Goal: Check status

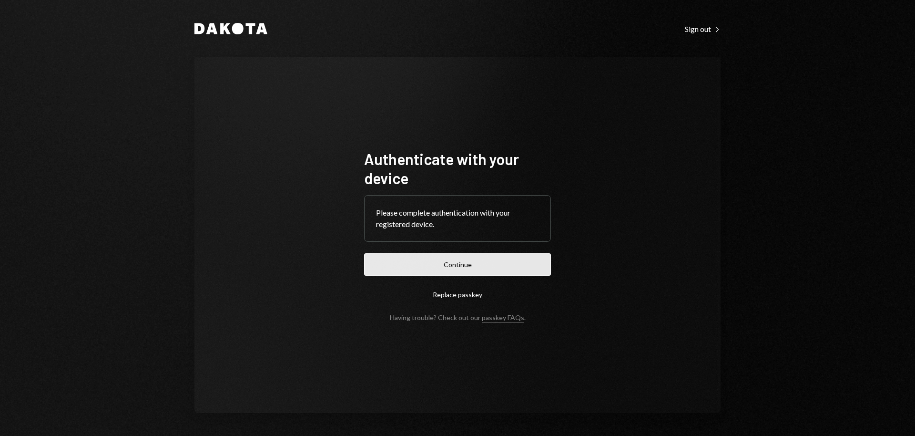
click at [436, 263] on button "Continue" at bounding box center [457, 264] width 187 height 22
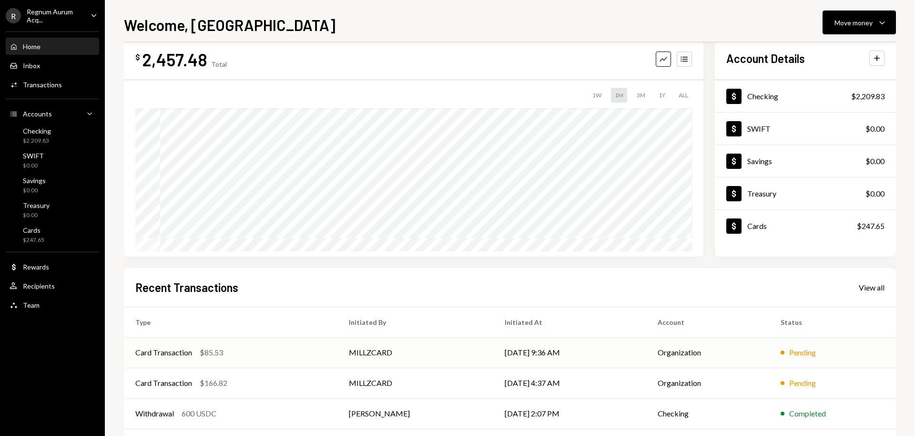
scroll to position [35, 0]
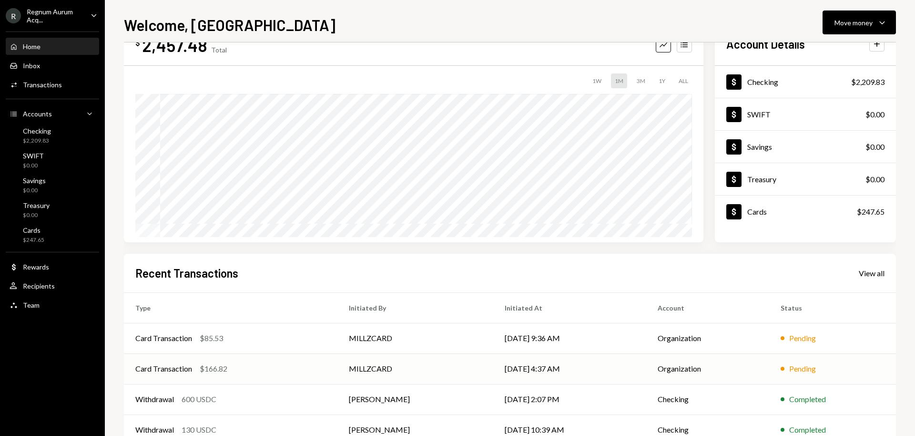
click at [820, 368] on div "Pending" at bounding box center [833, 368] width 104 height 11
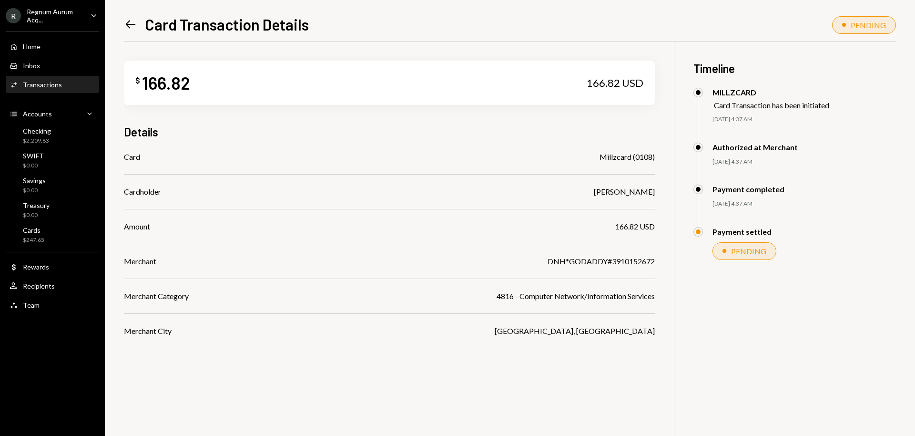
click at [737, 249] on div "PENDING" at bounding box center [748, 250] width 35 height 9
click at [799, 301] on div "$ 166.82 166.82 USD Details Card Millzcard (0108) Cardholder Milan Hayre Amount…" at bounding box center [510, 259] width 772 height 436
click at [130, 18] on icon "Left Arrow" at bounding box center [130, 24] width 13 height 13
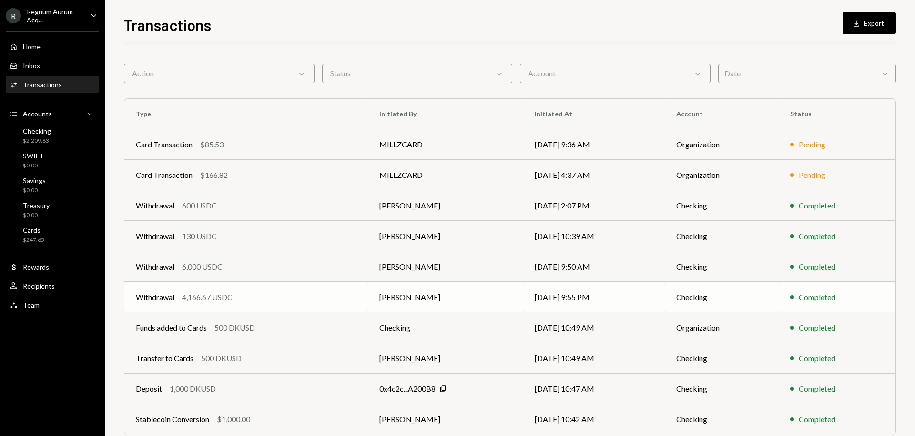
scroll to position [62, 0]
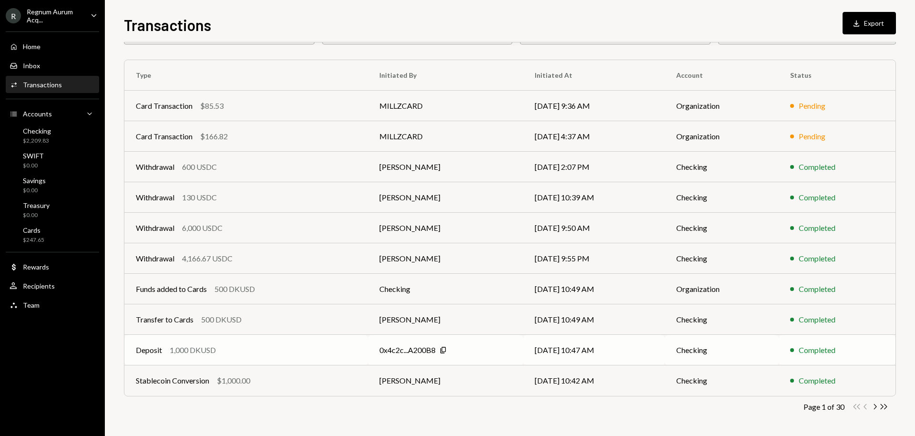
click at [296, 356] on td "Deposit 1,000 DKUSD" at bounding box center [246, 350] width 244 height 31
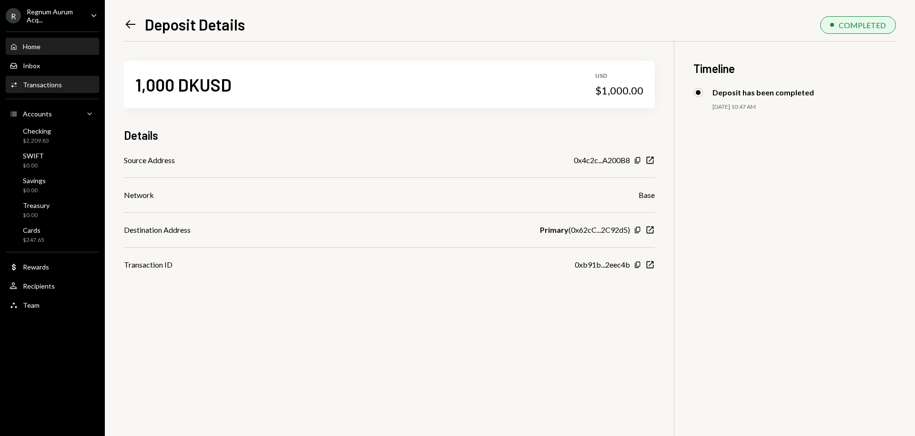
click at [50, 43] on div "Home Home" at bounding box center [53, 46] width 86 height 9
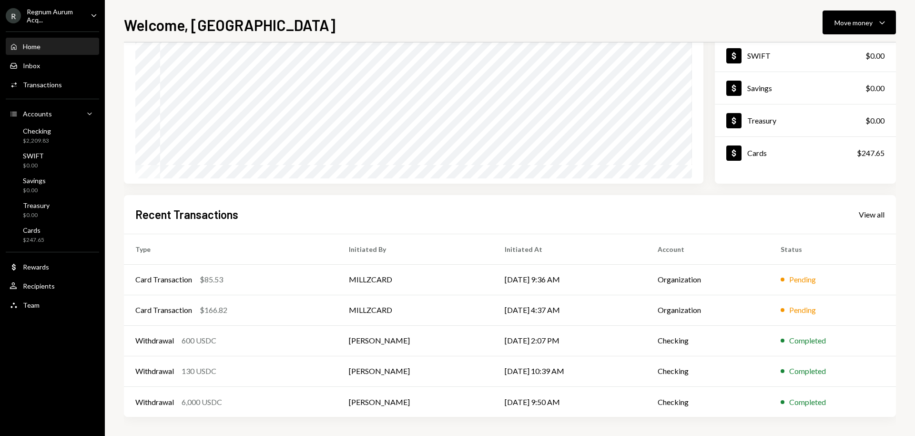
scroll to position [92, 0]
